Goal: Transaction & Acquisition: Purchase product/service

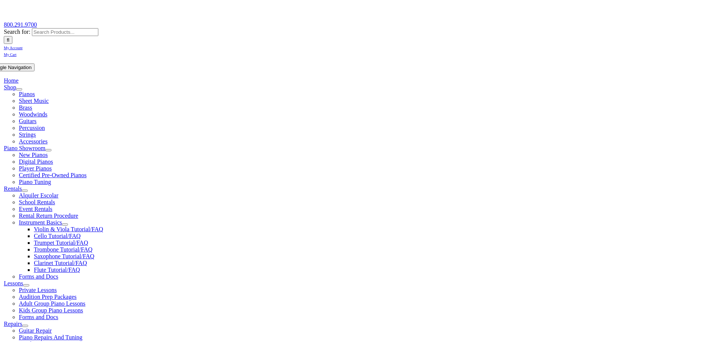
scroll to position [87, 0]
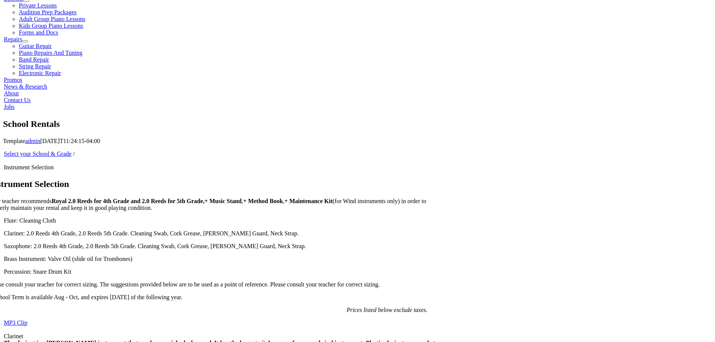
scroll to position [371, 0]
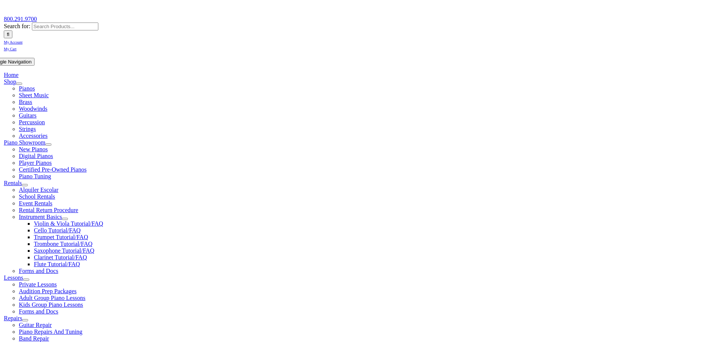
scroll to position [93, 0]
checkbox input"] "true"
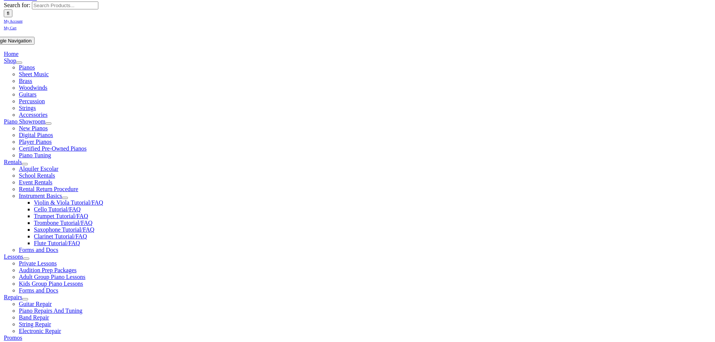
scroll to position [113, 0]
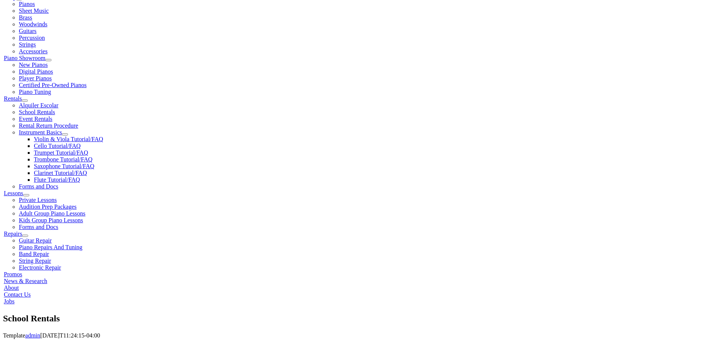
type input "1"
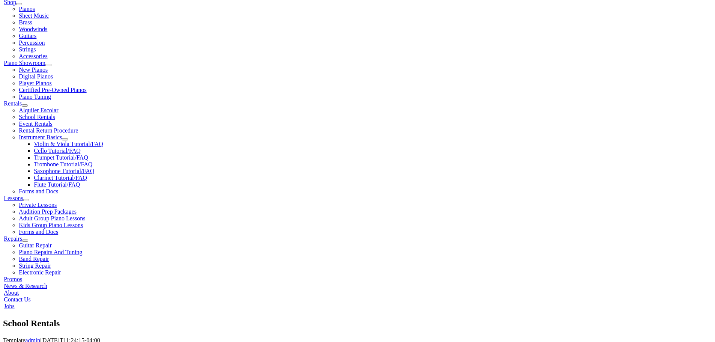
scroll to position [172, 0]
click at [153, 244] on input "text" at bounding box center [319, 250] width 333 height 12
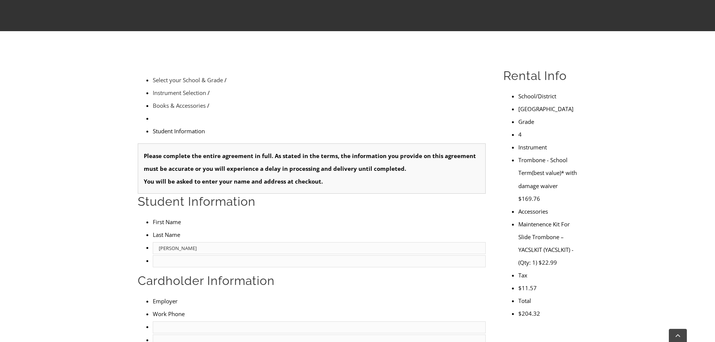
type input "Cole"
type input "Ammerman"
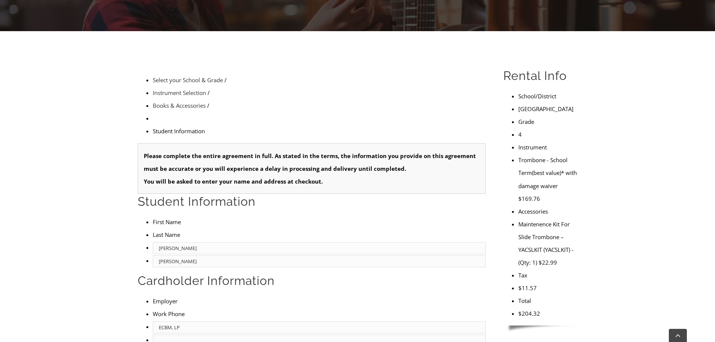
type input "ECBM, LP"
type input "6109374224"
type input "PA"
type input "02/20/1979"
type input "Steve"
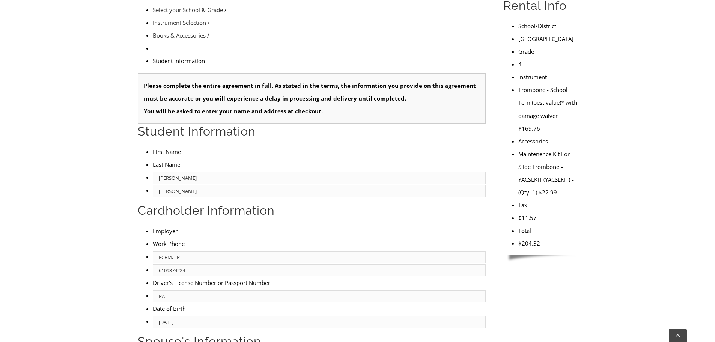
scroll to position [243, 0]
type input "Danby"
type input "ECBM, LP"
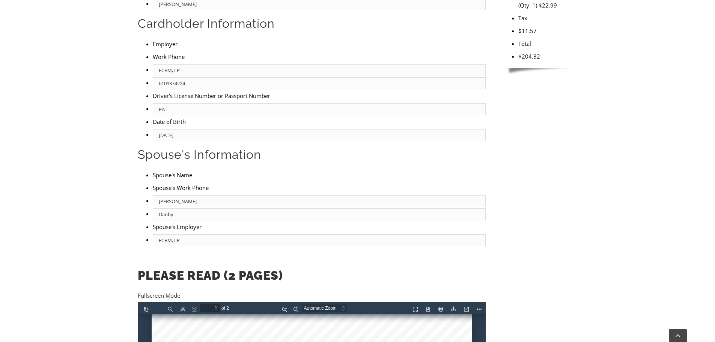
scroll to position [430, 0]
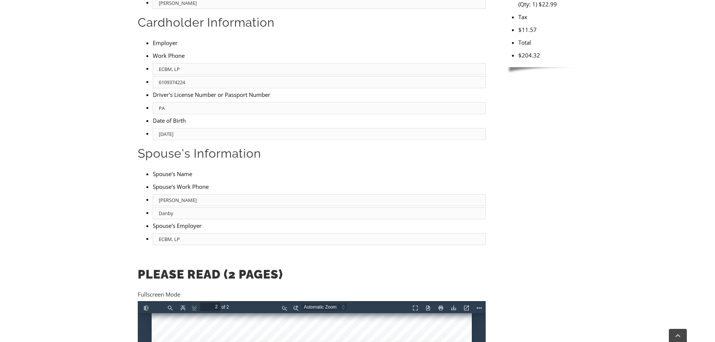
type input "1"
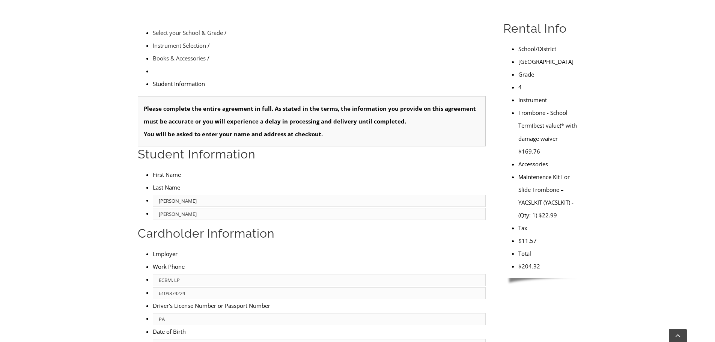
scroll to position [219, 0]
type input "ECBM, LP"
click at [160, 313] on input "PA" at bounding box center [319, 319] width 333 height 12
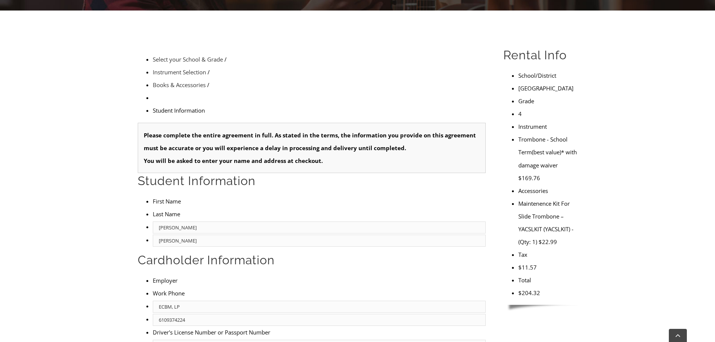
scroll to position [197, 0]
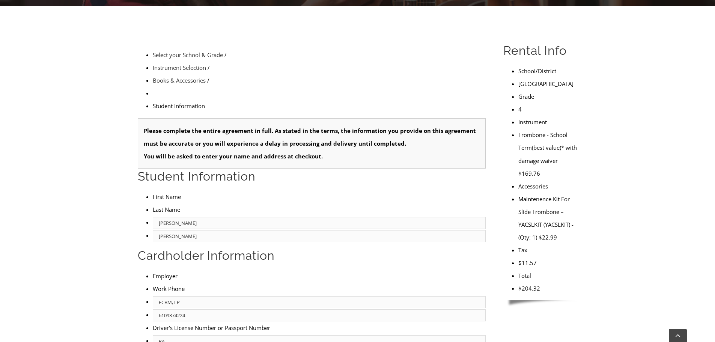
type input "P"
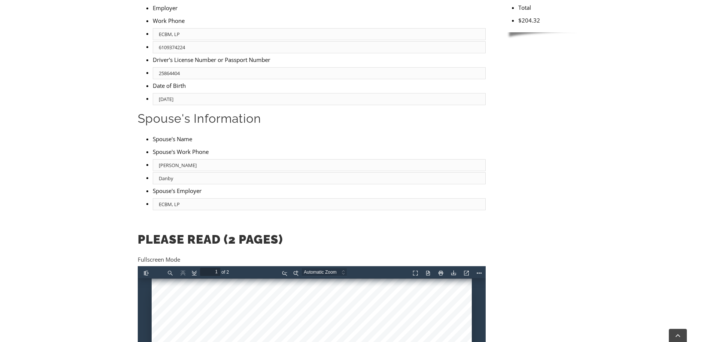
scroll to position [466, 0]
type input "25864404"
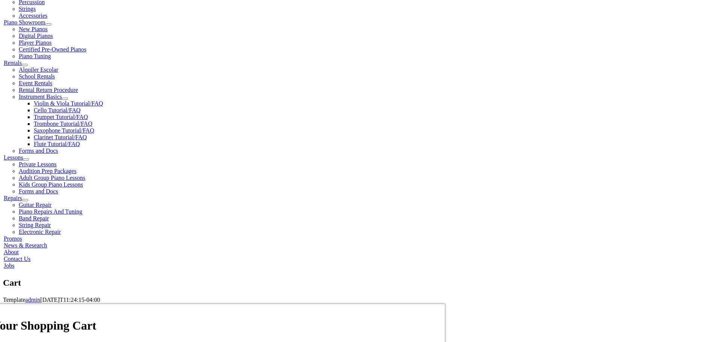
scroll to position [213, 0]
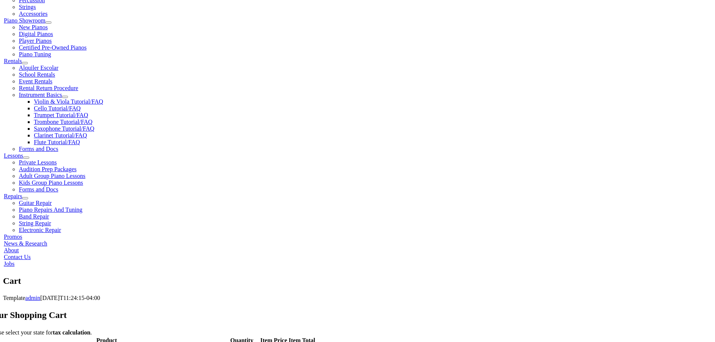
scroll to position [215, 0]
select select "PA"
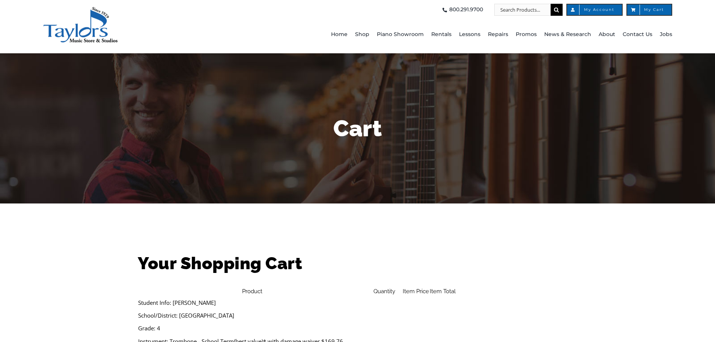
select select "PA"
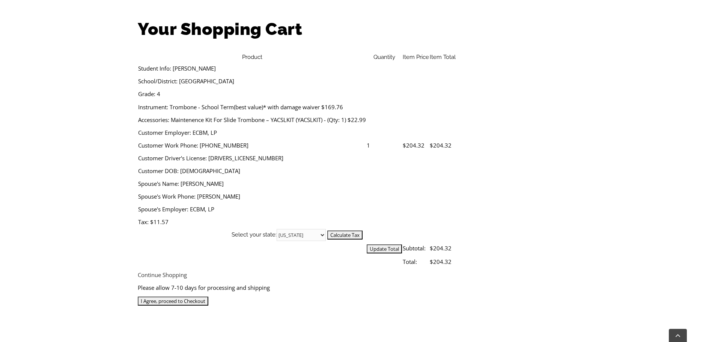
scroll to position [235, 0]
click at [348, 224] on input "I Agree, proceed to Checkout" at bounding box center [357, 222] width 71 height 9
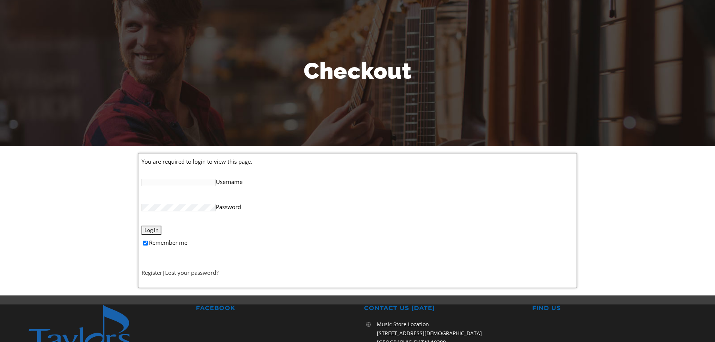
scroll to position [58, 0]
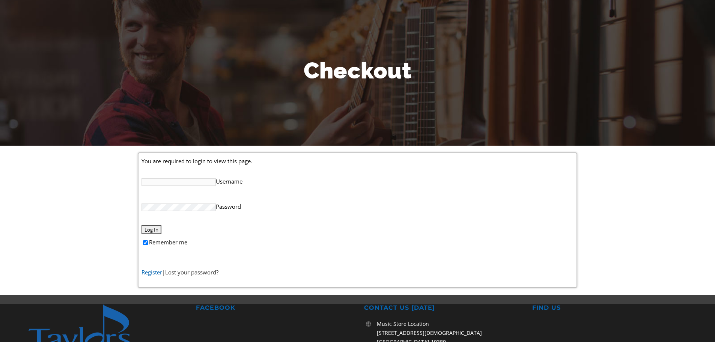
click at [149, 272] on link "Register" at bounding box center [151, 272] width 21 height 8
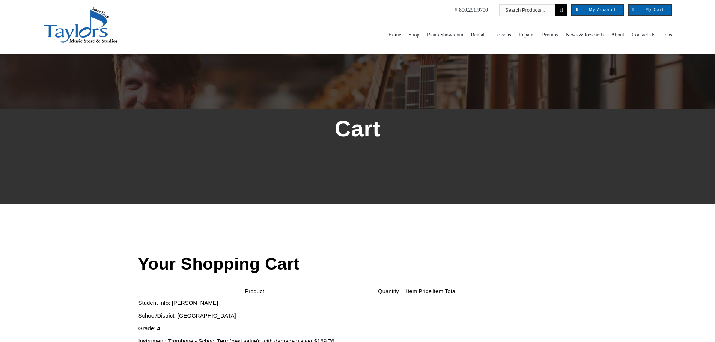
select select "PA"
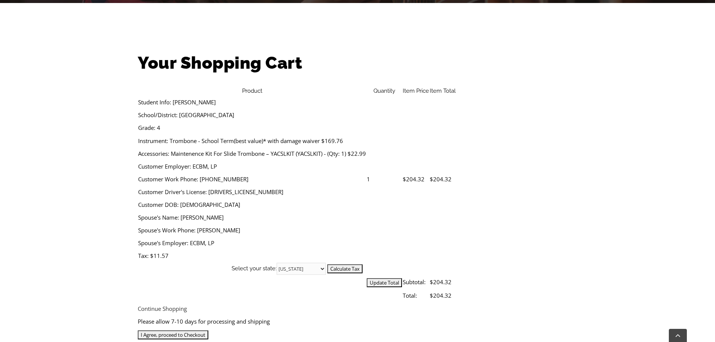
scroll to position [204, 0]
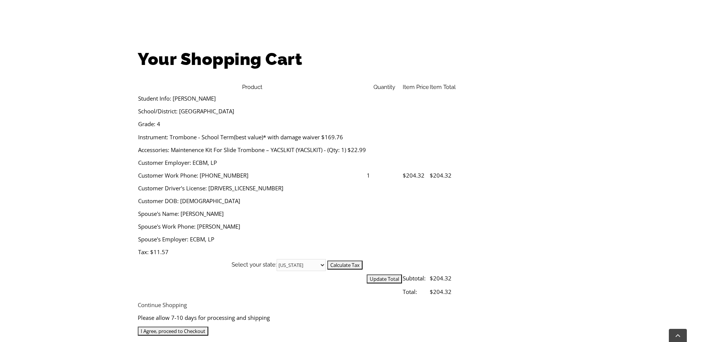
click at [208, 326] on input "I Agree, proceed to Checkout" at bounding box center [173, 330] width 71 height 9
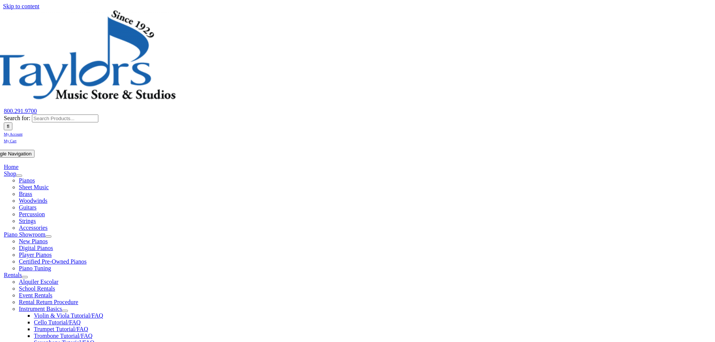
select select
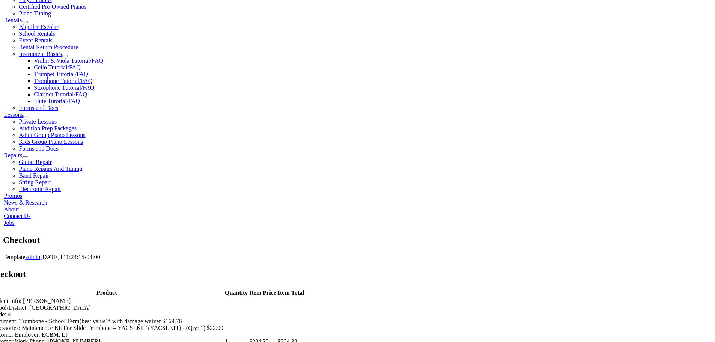
scroll to position [268, 0]
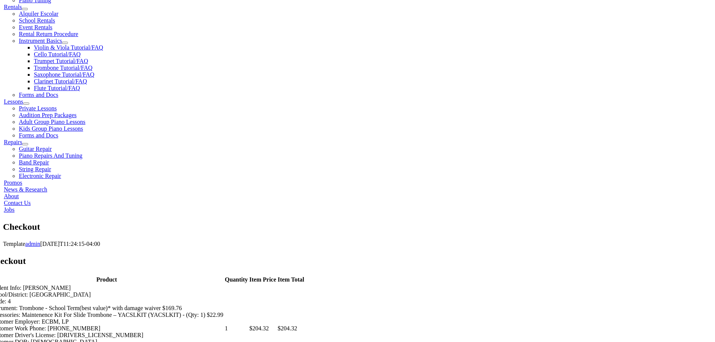
type input "Hope"
type input "Danby"
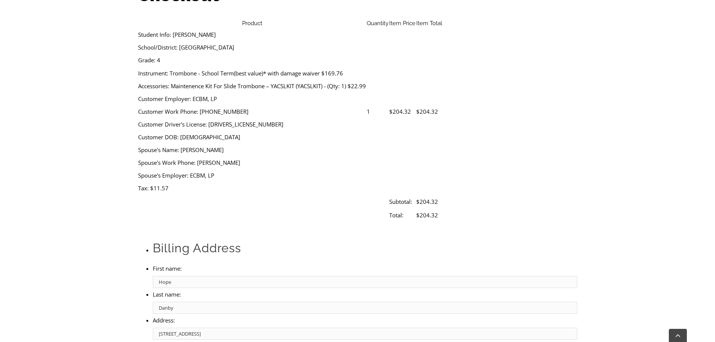
type input "853 Penns Way"
type input "West Chester"
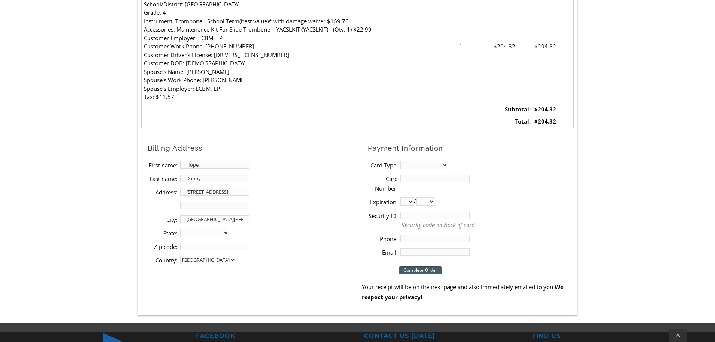
select select "PA"
type input "19382"
click at [447, 162] on select "MasterCard Visa American Express Discover" at bounding box center [424, 165] width 48 height 8
select select "amex"
click at [400, 161] on select "MasterCard Visa American Express Discover" at bounding box center [424, 165] width 48 height 8
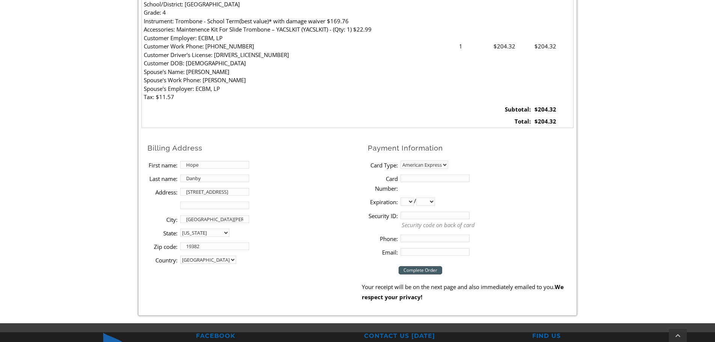
click at [412, 176] on input "Card Number:" at bounding box center [434, 178] width 69 height 8
type input "379594934742003"
click at [408, 201] on select "01 02 03 04 05 06 07 08 09 10 11 12" at bounding box center [407, 201] width 14 height 8
select select "09"
click at [400, 197] on select "01 02 03 04 05 06 07 08 09 10 11 12" at bounding box center [407, 201] width 14 height 8
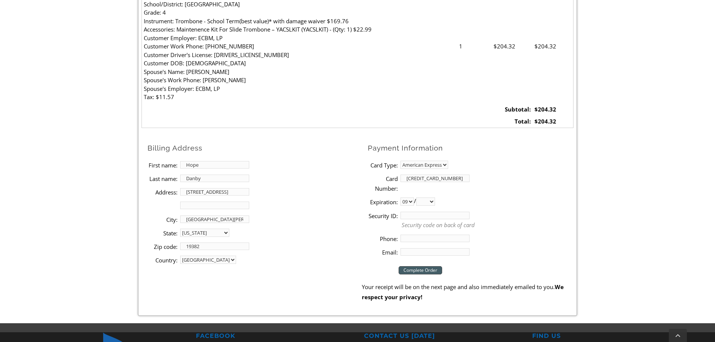
click at [433, 200] on select "2025 2026 2027 2028 2029 2030 2031 2032 2033 2034 2035 2036 2037" at bounding box center [425, 201] width 19 height 8
select select "2029"
click at [419, 197] on select "2025 2026 2027 2028 2029 2030 2031 2032 2033 2034 2035 2036 2037" at bounding box center [425, 201] width 19 height 8
click at [403, 219] on input "Security ID:" at bounding box center [434, 216] width 69 height 8
type input "4404"
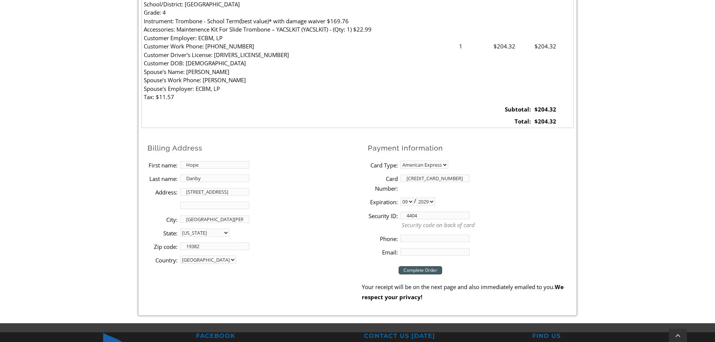
click at [406, 236] on input "Phone:" at bounding box center [434, 239] width 69 height 8
type input "6109374224"
click at [406, 255] on input "Email:" at bounding box center [434, 252] width 69 height 8
type input "hmiller220@gmail.com"
click at [410, 269] on input "Complete Order" at bounding box center [421, 270] width 44 height 8
